Goal: Register for event/course

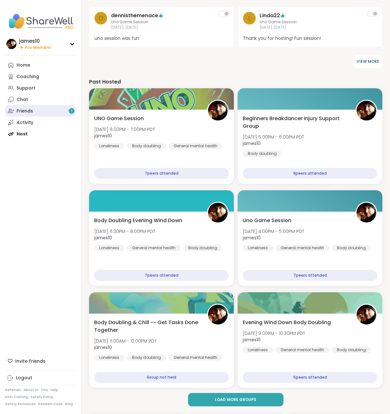
click at [41, 106] on link "Friends 1" at bounding box center [40, 110] width 71 height 11
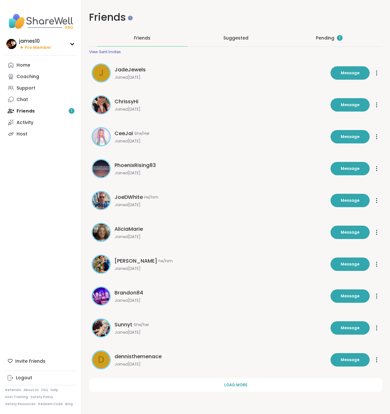
click at [336, 37] on div "Pending 1" at bounding box center [329, 38] width 27 height 6
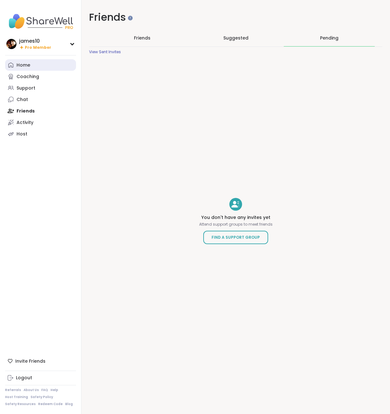
click at [20, 62] on div "Home" at bounding box center [24, 65] width 14 height 6
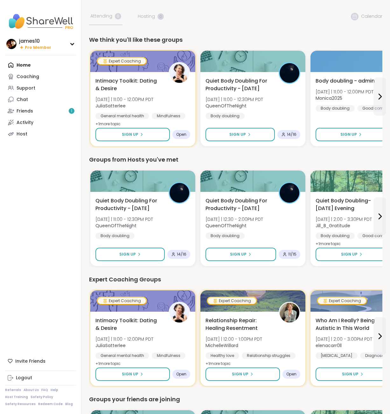
click at [140, 83] on span "Intimacy Toolkit: Dating & Desire" at bounding box center [129, 84] width 66 height 15
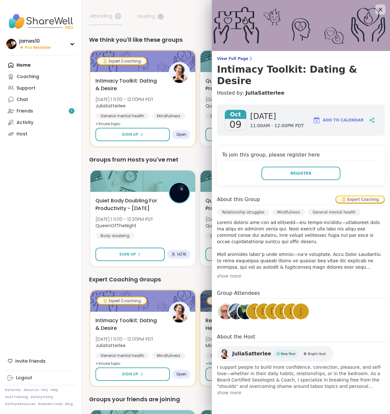
click at [236, 273] on div "show more" at bounding box center [301, 276] width 168 height 6
